Goal: Information Seeking & Learning: Learn about a topic

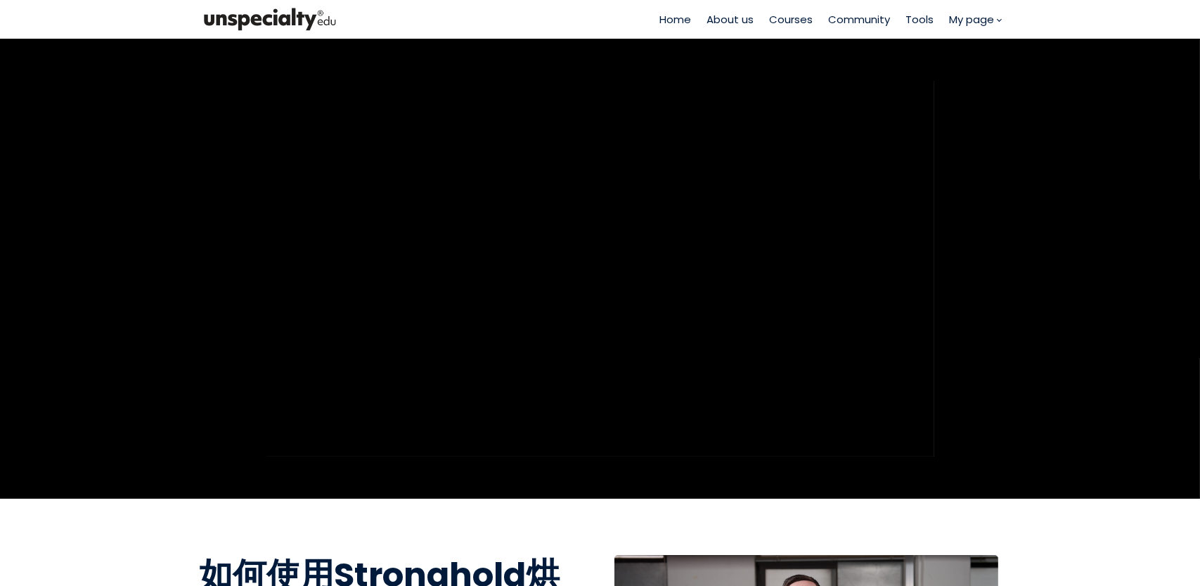
click at [979, 20] on span "My page" at bounding box center [972, 19] width 45 height 16
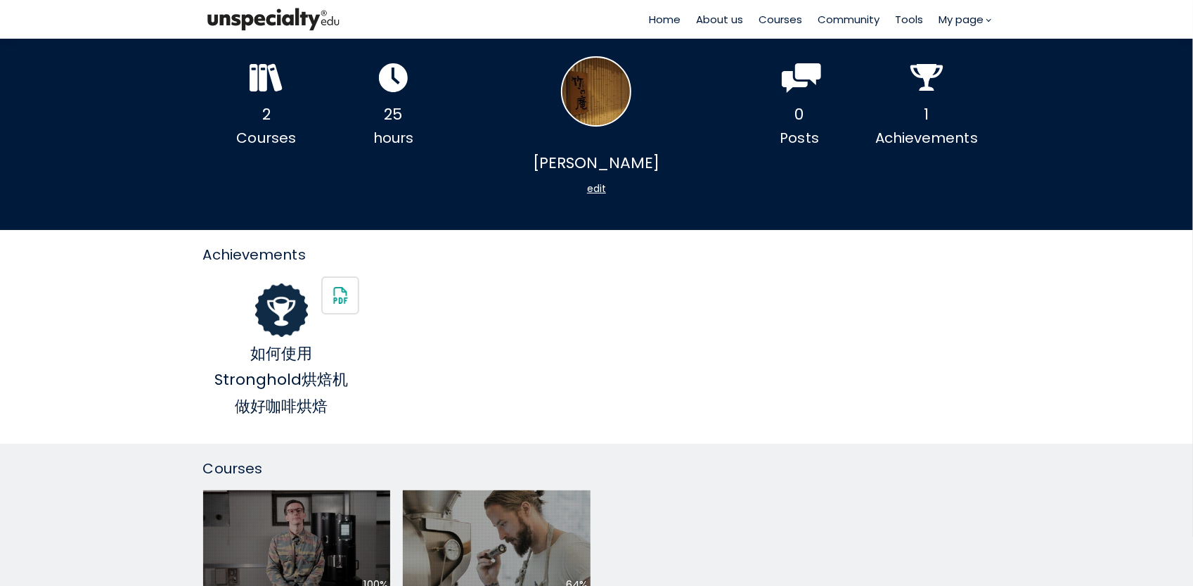
scroll to position [211, 0]
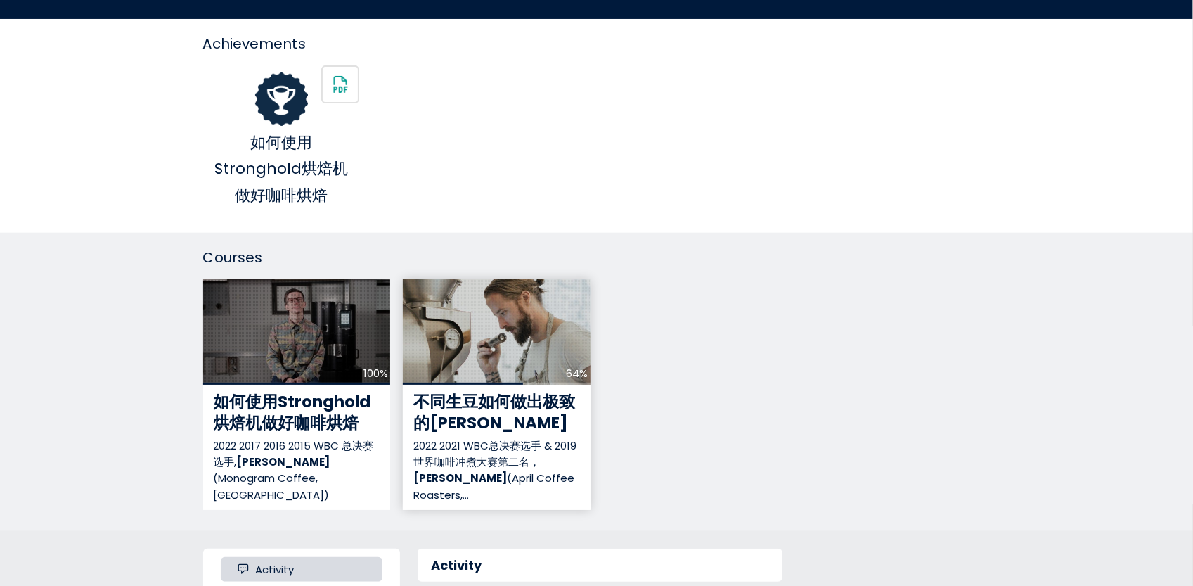
click at [532, 329] on div "64%" at bounding box center [497, 331] width 188 height 105
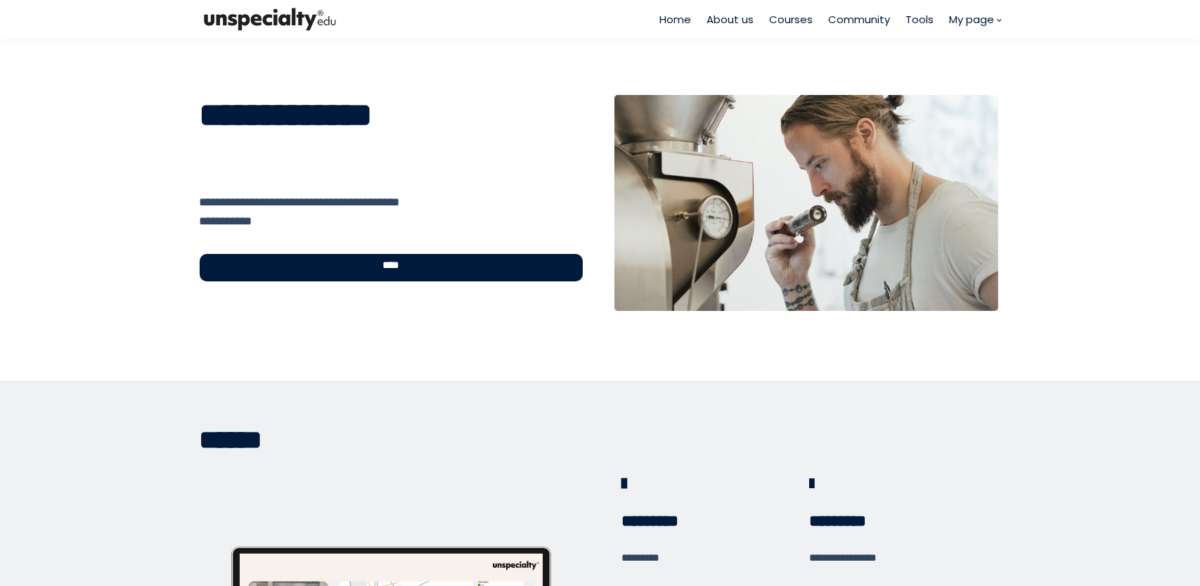
click at [327, 262] on div "****" at bounding box center [392, 268] width 384 height 28
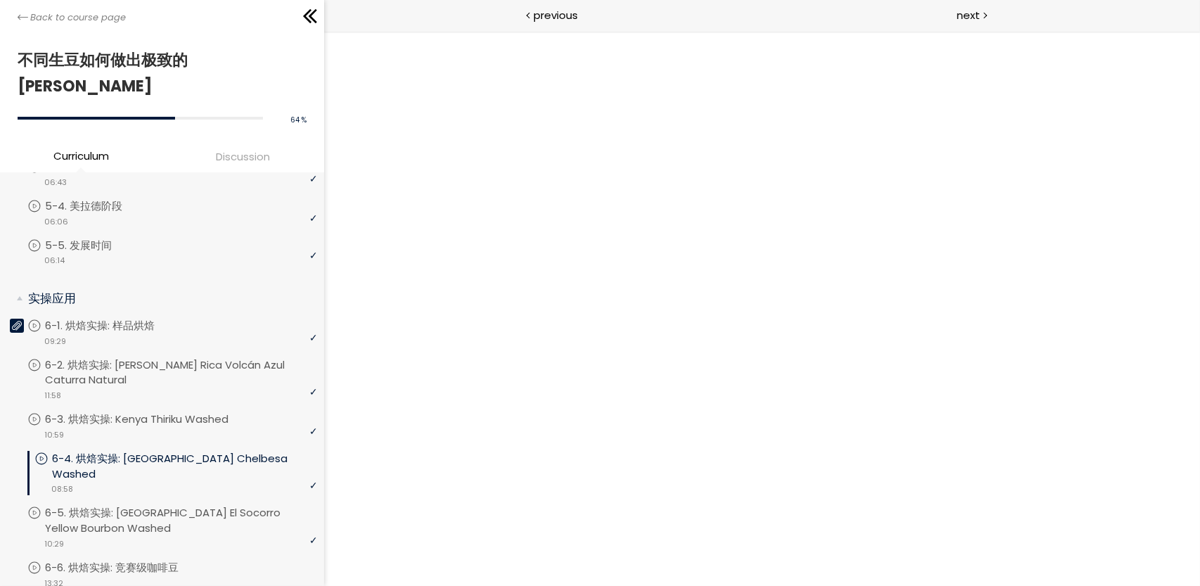
scroll to position [703, 0]
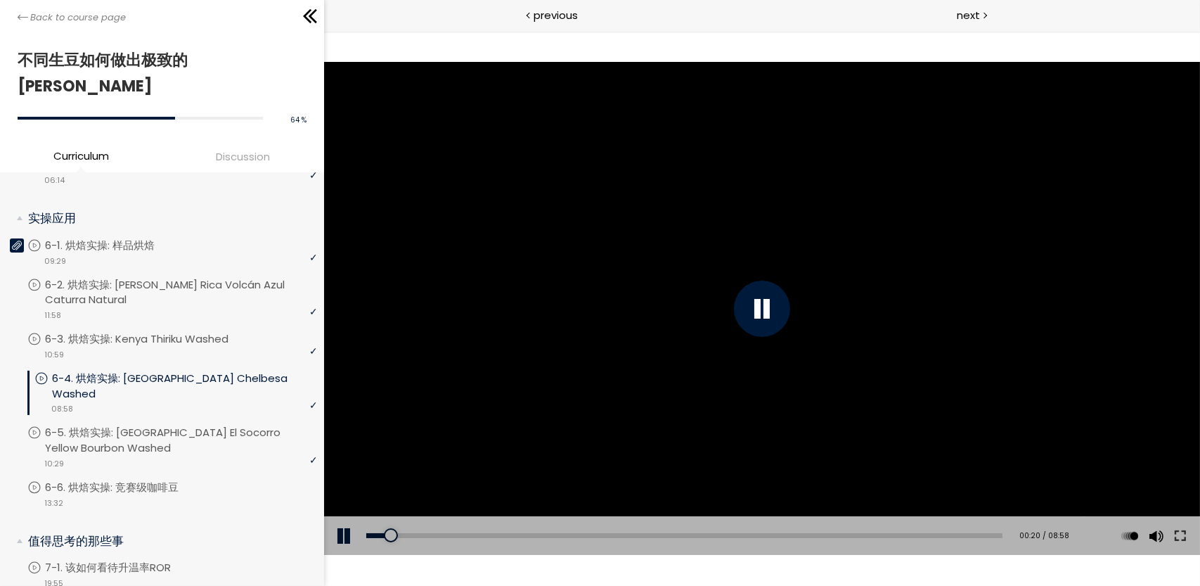
click at [783, 323] on div at bounding box center [761, 309] width 56 height 56
